Goal: Task Accomplishment & Management: Use online tool/utility

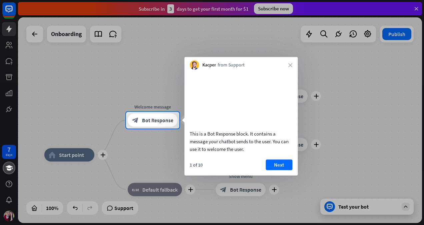
click at [361, 155] on div at bounding box center [212, 176] width 424 height 96
click at [73, 116] on div at bounding box center [63, 120] width 126 height 17
click at [158, 122] on span "Bot Response" at bounding box center [157, 120] width 31 height 7
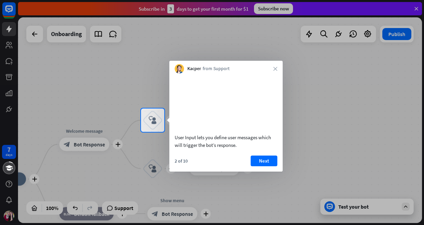
click at [35, 32] on div at bounding box center [212, 54] width 424 height 108
click at [176, 62] on div "Kacper from Support close" at bounding box center [225, 67] width 113 height 13
click at [155, 122] on icon "block_user_input" at bounding box center [153, 120] width 8 height 8
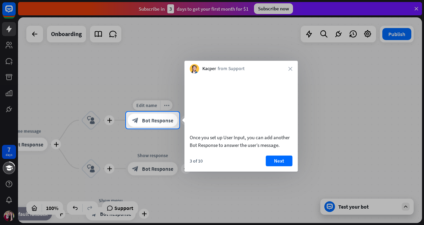
click at [155, 122] on span "Bot Response" at bounding box center [157, 120] width 31 height 7
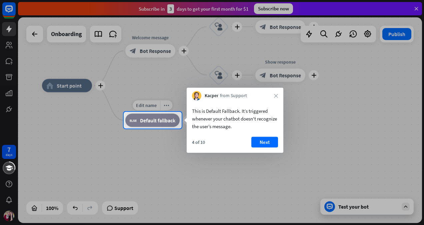
click at [146, 125] on div "block_fallback Default fallback" at bounding box center [152, 119] width 54 height 13
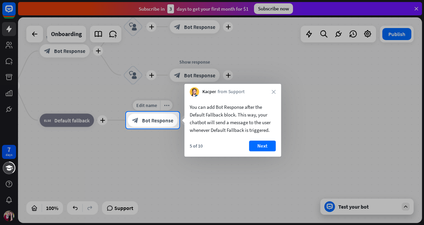
click at [167, 123] on span "Bot Response" at bounding box center [157, 120] width 31 height 7
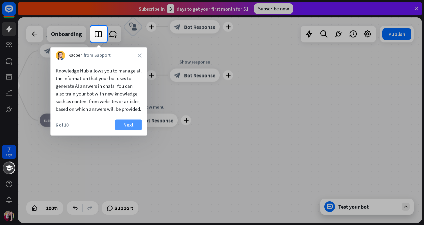
click at [129, 130] on button "Next" at bounding box center [128, 124] width 27 height 11
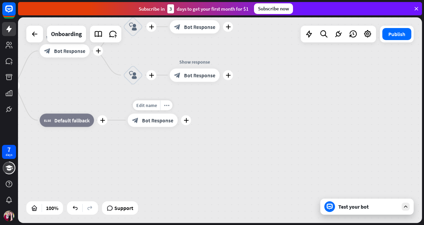
click at [129, 127] on div "Edit name more_horiz plus Show menu block_bot_response Bot Response" at bounding box center [153, 119] width 50 height 13
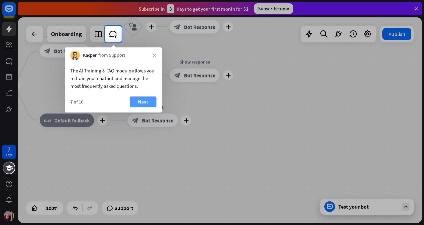
click at [133, 100] on button "Next" at bounding box center [143, 101] width 27 height 11
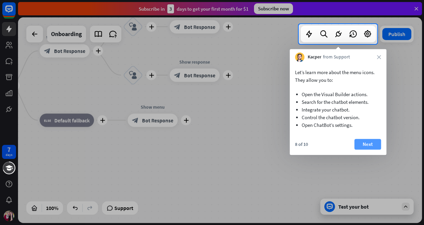
click at [355, 144] on button "Next" at bounding box center [367, 144] width 27 height 11
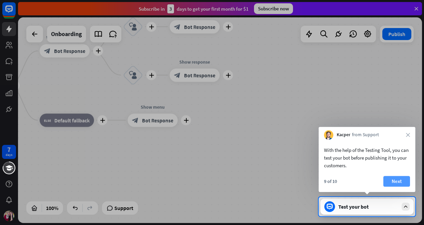
click at [394, 182] on button "Next" at bounding box center [396, 181] width 27 height 11
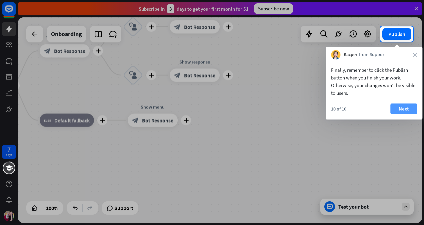
click at [400, 111] on button "Next" at bounding box center [403, 108] width 27 height 11
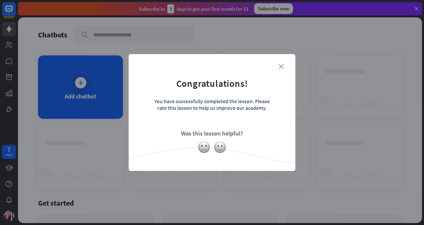
click at [280, 64] on icon "close" at bounding box center [281, 66] width 5 height 5
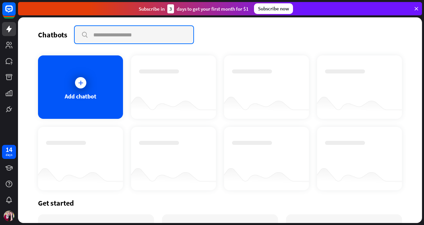
click at [104, 35] on input "text" at bounding box center [134, 34] width 119 height 17
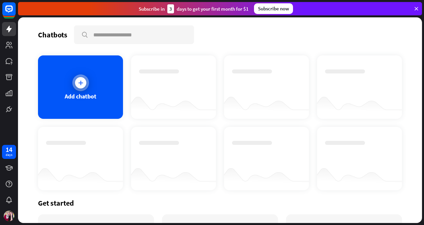
click at [94, 97] on div "Add chatbot" at bounding box center [81, 96] width 32 height 8
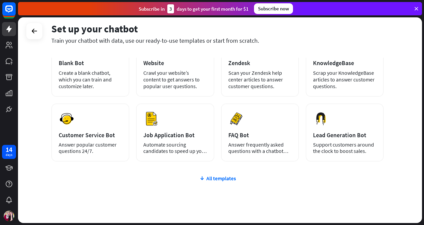
scroll to position [51, 0]
click at [224, 179] on div "All templates" at bounding box center [217, 178] width 332 height 7
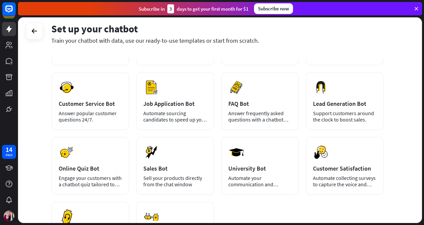
scroll to position [55, 0]
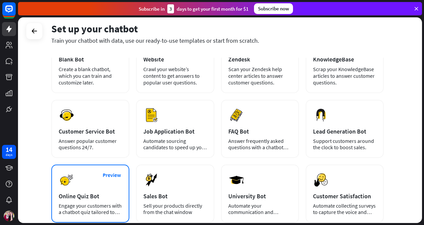
click at [86, 217] on div "Preview Online Quiz Bot Engage your customers with a chatbot quiz tailored to y…" at bounding box center [90, 193] width 78 height 58
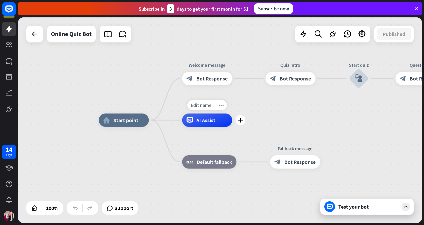
click at [195, 121] on div "AI Assist" at bounding box center [207, 119] width 50 height 13
click at [155, 156] on div "home_2 Start point Welcome message block_bot_response Bot Response Quiz Intro b…" at bounding box center [301, 222] width 404 height 205
click at [192, 122] on icon at bounding box center [189, 120] width 7 height 7
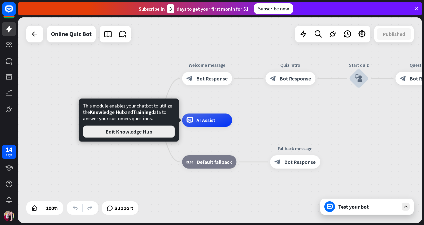
click at [142, 133] on button "Edit Knowledge Hub" at bounding box center [129, 131] width 92 height 12
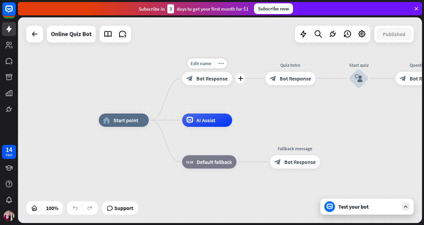
click at [211, 79] on span "Bot Response" at bounding box center [211, 78] width 31 height 7
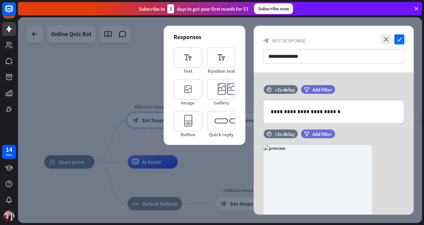
click at [130, 93] on div at bounding box center [220, 119] width 404 height 205
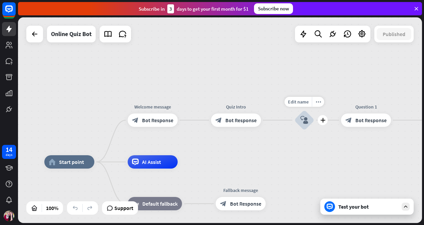
click at [309, 118] on div "block_user_input" at bounding box center [304, 120] width 20 height 20
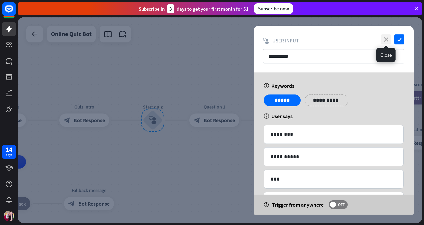
click at [386, 41] on icon "close" at bounding box center [386, 39] width 10 height 10
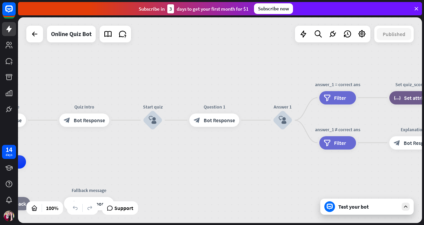
click at [311, 167] on div "home_2 Start point Welcome message block_bot_response Bot Response Quiz Intro b…" at bounding box center [220, 119] width 404 height 205
click at [405, 99] on span "Set attribute" at bounding box center [418, 97] width 29 height 7
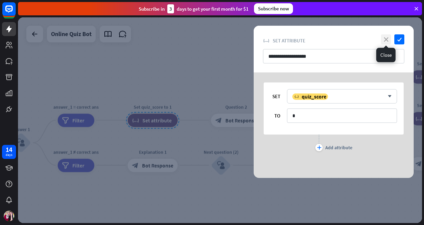
click at [388, 38] on icon "close" at bounding box center [386, 39] width 10 height 10
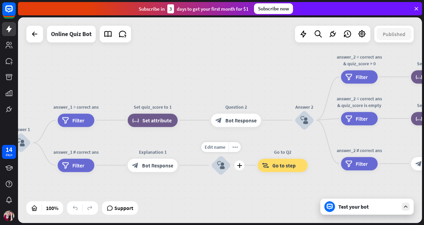
click at [218, 167] on icon "block_user_input" at bounding box center [221, 165] width 8 height 8
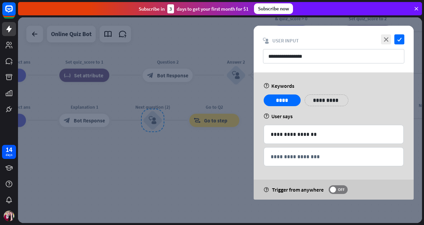
click at [186, 156] on div at bounding box center [220, 119] width 404 height 205
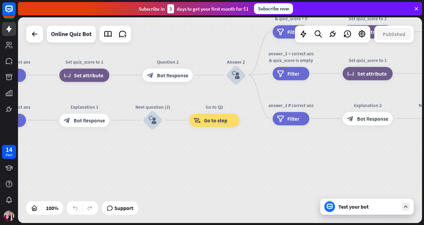
click at [356, 207] on div "Test your bot" at bounding box center [368, 206] width 60 height 7
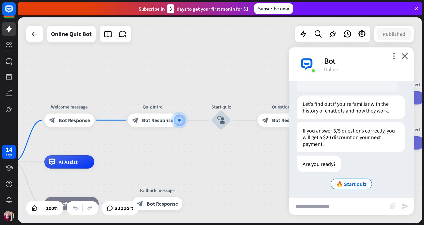
scroll to position [111, 0]
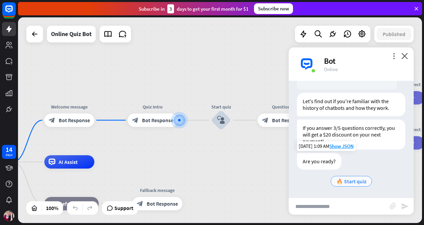
click at [339, 182] on span "🔥 Start quiz" at bounding box center [351, 181] width 30 height 7
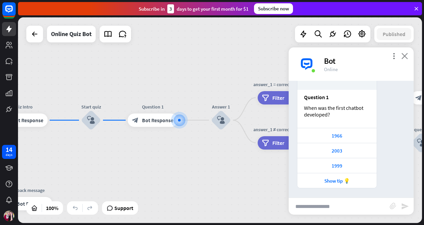
scroll to position [296, 0]
click at [339, 138] on div "1966" at bounding box center [337, 135] width 73 height 6
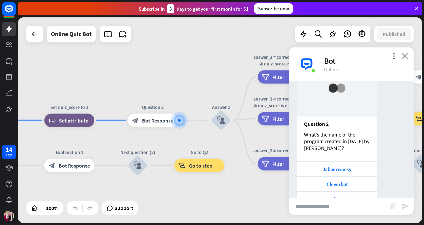
scroll to position [506, 0]
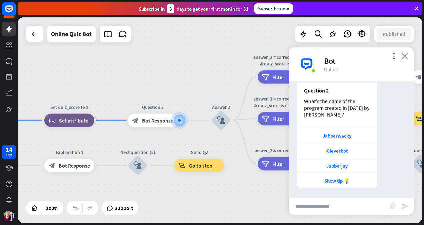
click at [406, 55] on icon "close" at bounding box center [404, 56] width 7 height 6
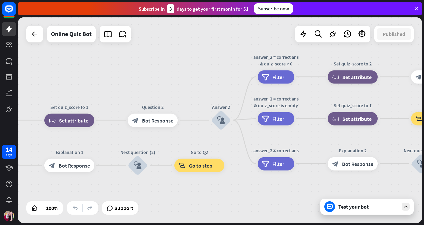
click at [235, 206] on div "home_2 Start point Welcome message block_bot_response Bot Response Quiz Intro b…" at bounding box center [220, 119] width 404 height 205
click at [394, 53] on div "home_2 Start point Welcome message block_bot_response Bot Response Quiz Intro b…" at bounding box center [220, 119] width 404 height 205
click at [364, 35] on icon at bounding box center [362, 34] width 9 height 9
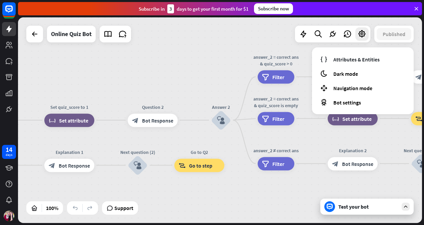
click at [323, 199] on div "Test your bot" at bounding box center [366, 206] width 93 height 16
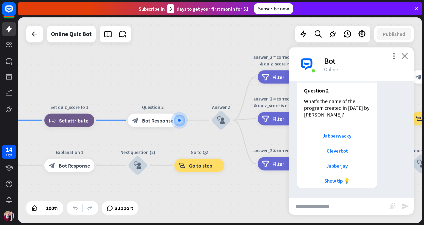
click at [404, 55] on icon "close" at bounding box center [404, 56] width 7 height 6
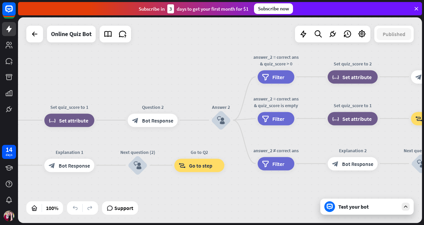
click at [417, 6] on icon at bounding box center [416, 9] width 6 height 6
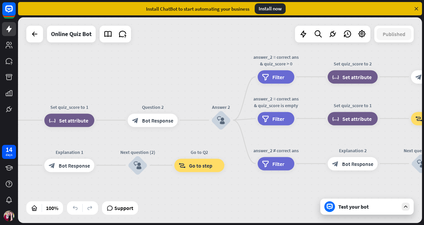
click at [294, 183] on div "home_2 Start point Welcome message block_bot_response Bot Response Quiz Intro b…" at bounding box center [220, 119] width 404 height 205
click at [359, 36] on icon at bounding box center [362, 34] width 9 height 9
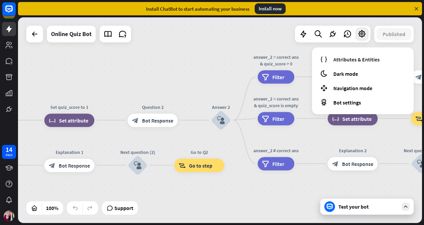
click at [417, 7] on icon at bounding box center [416, 9] width 6 height 6
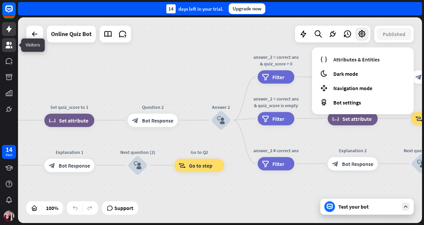
click at [4, 43] on link at bounding box center [9, 45] width 14 height 14
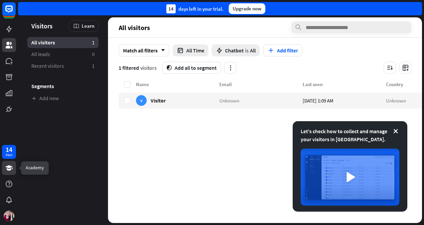
click at [12, 170] on icon at bounding box center [9, 168] width 8 height 8
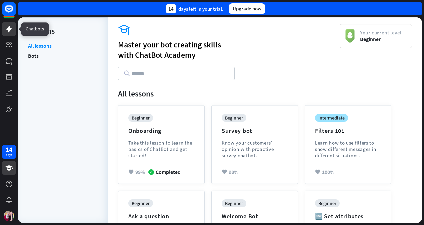
click at [8, 27] on icon at bounding box center [8, 29] width 5 height 7
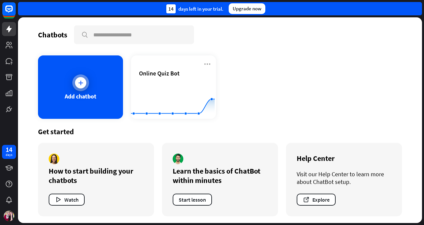
click at [78, 77] on div at bounding box center [80, 82] width 11 height 11
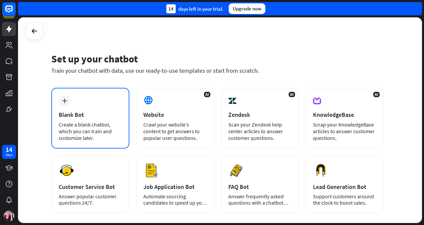
click at [94, 108] on div "plus Blank Bot Create a blank chatbot, which you can train and customize later." at bounding box center [90, 118] width 78 height 61
